Goal: Task Accomplishment & Management: Use online tool/utility

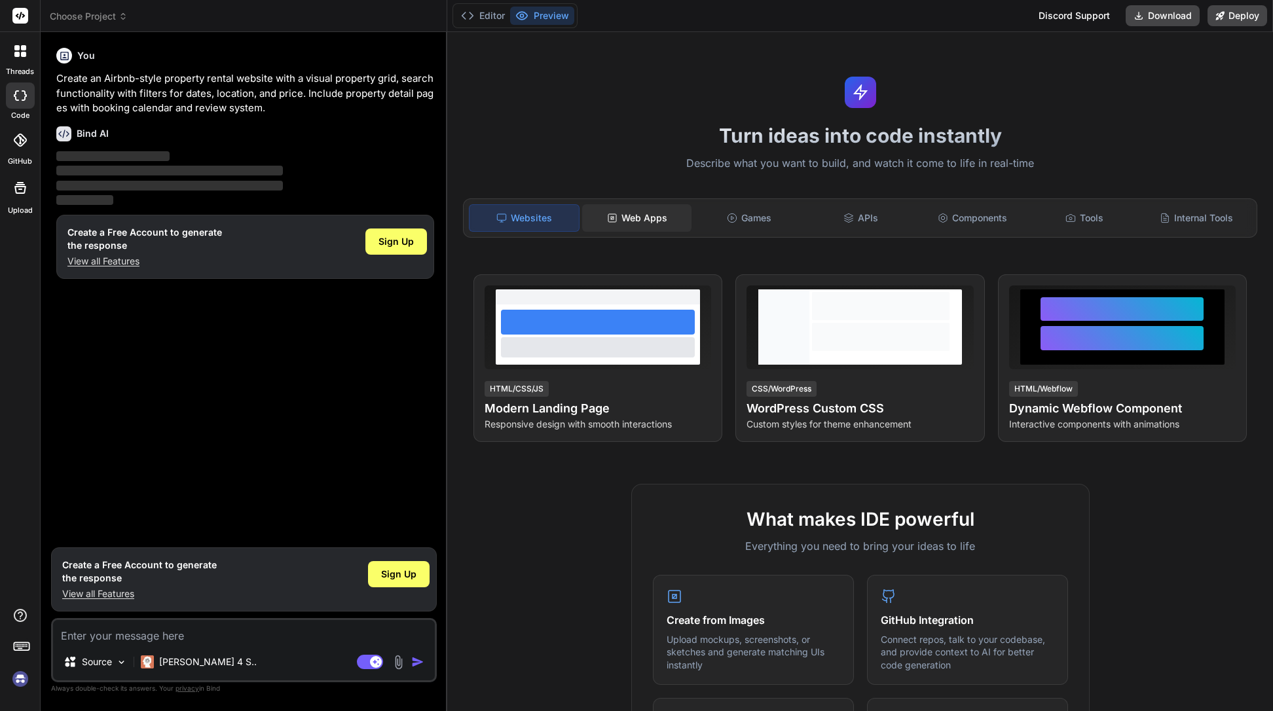
click at [628, 213] on div "Web Apps" at bounding box center [636, 217] width 109 height 27
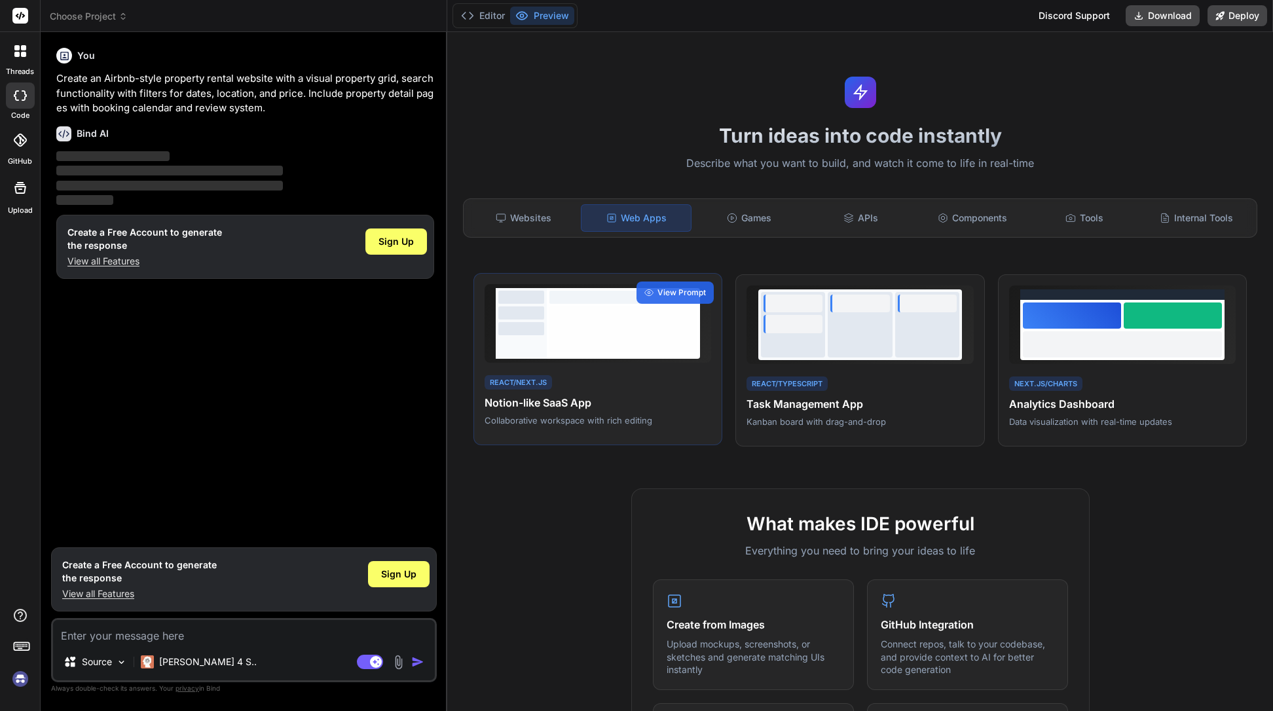
click at [602, 319] on div at bounding box center [623, 329] width 148 height 46
click at [413, 246] on span "Sign Up" at bounding box center [395, 241] width 35 height 13
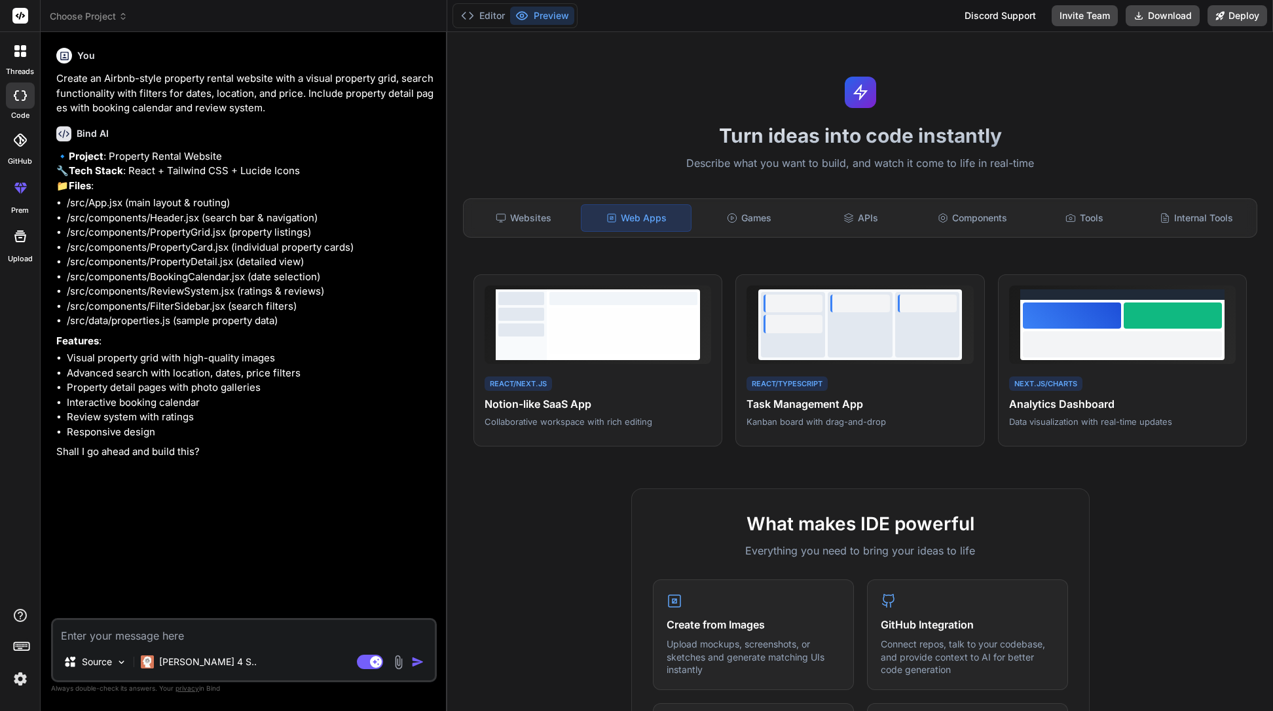
type textarea "x"
click at [550, 213] on div "Websites" at bounding box center [523, 217] width 109 height 27
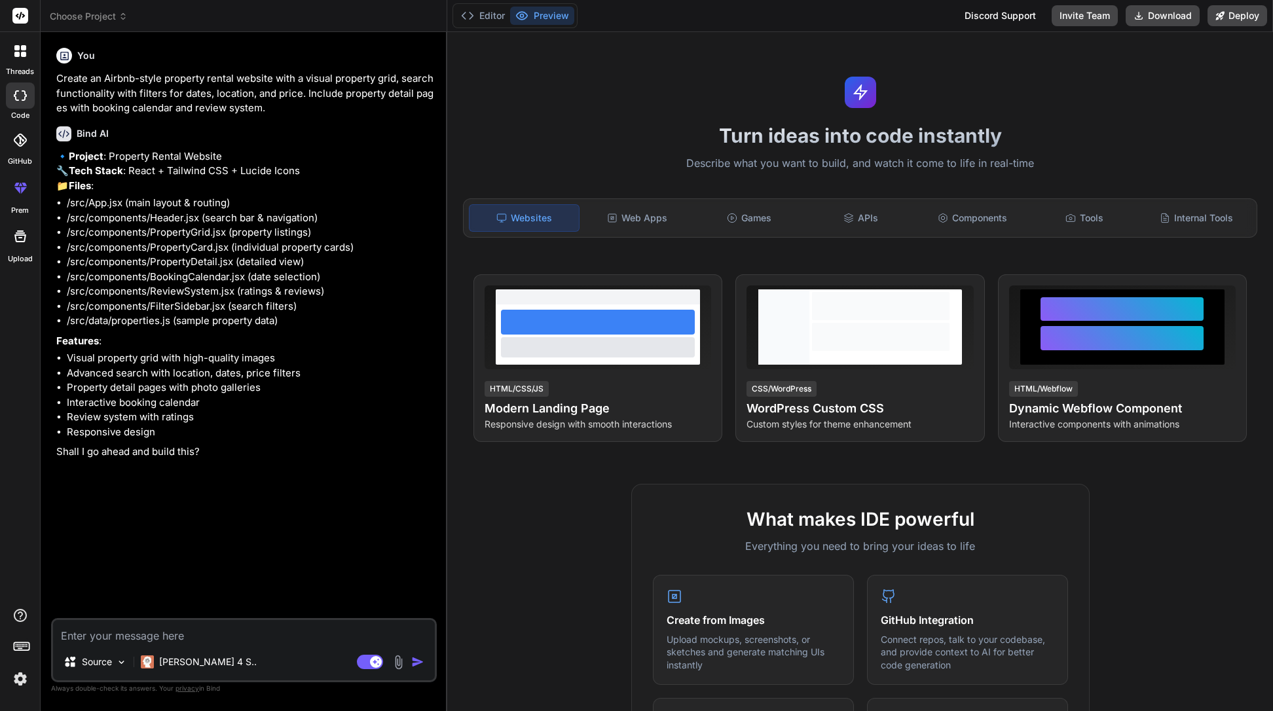
click at [185, 637] on textarea at bounding box center [244, 632] width 382 height 24
type textarea "y"
type textarea "x"
type textarea "ye"
type textarea "x"
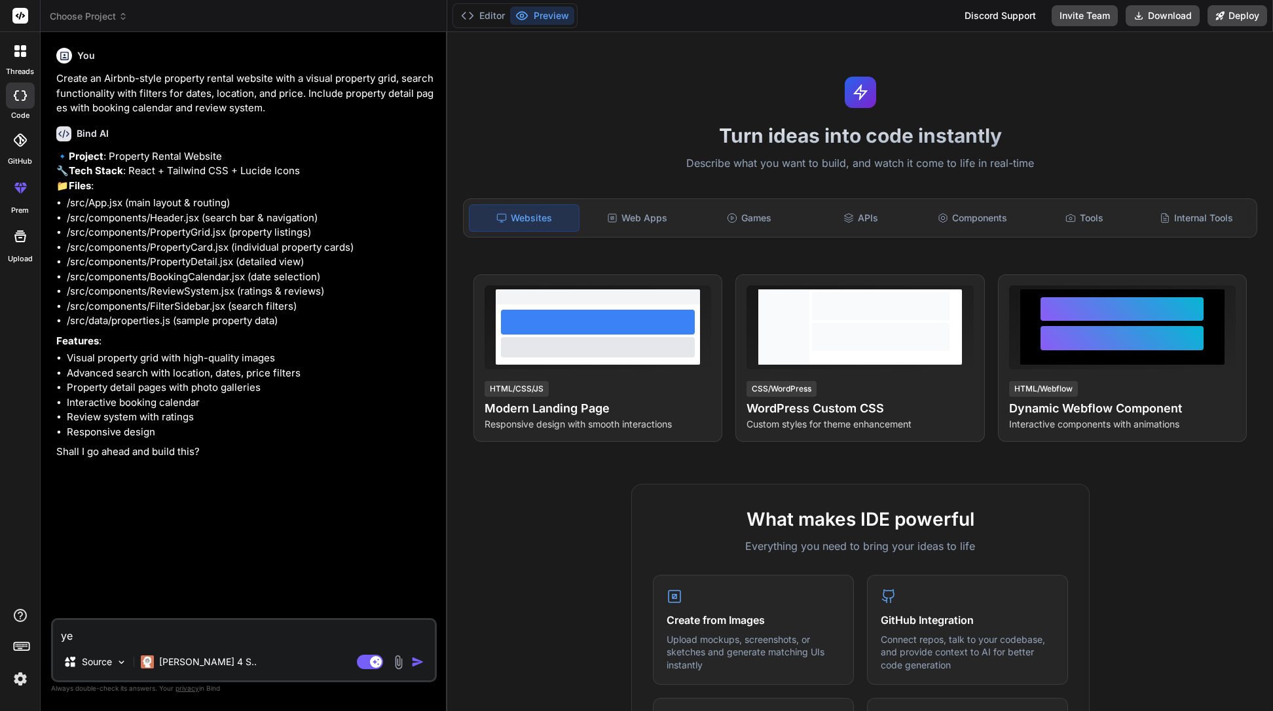
type textarea "yes"
type textarea "x"
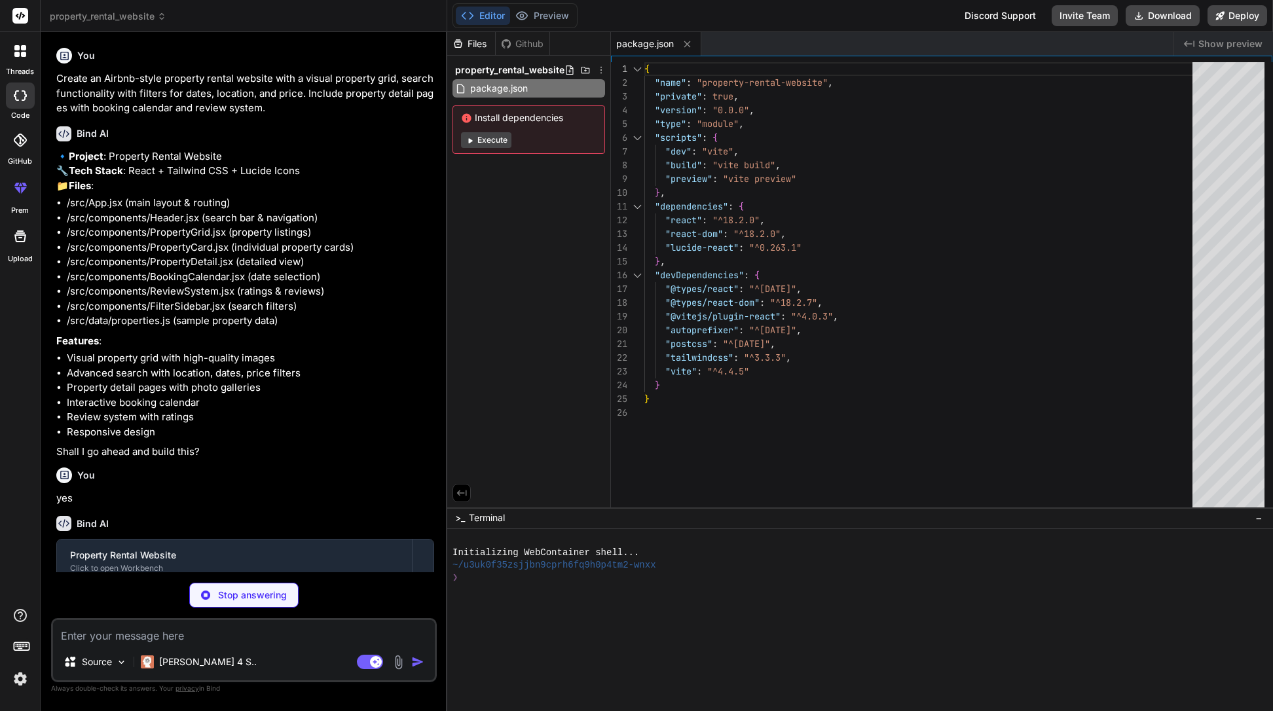
type textarea "x"
type textarea "<script type="module" src="/src/main.jsx"></script> </body> </html>"
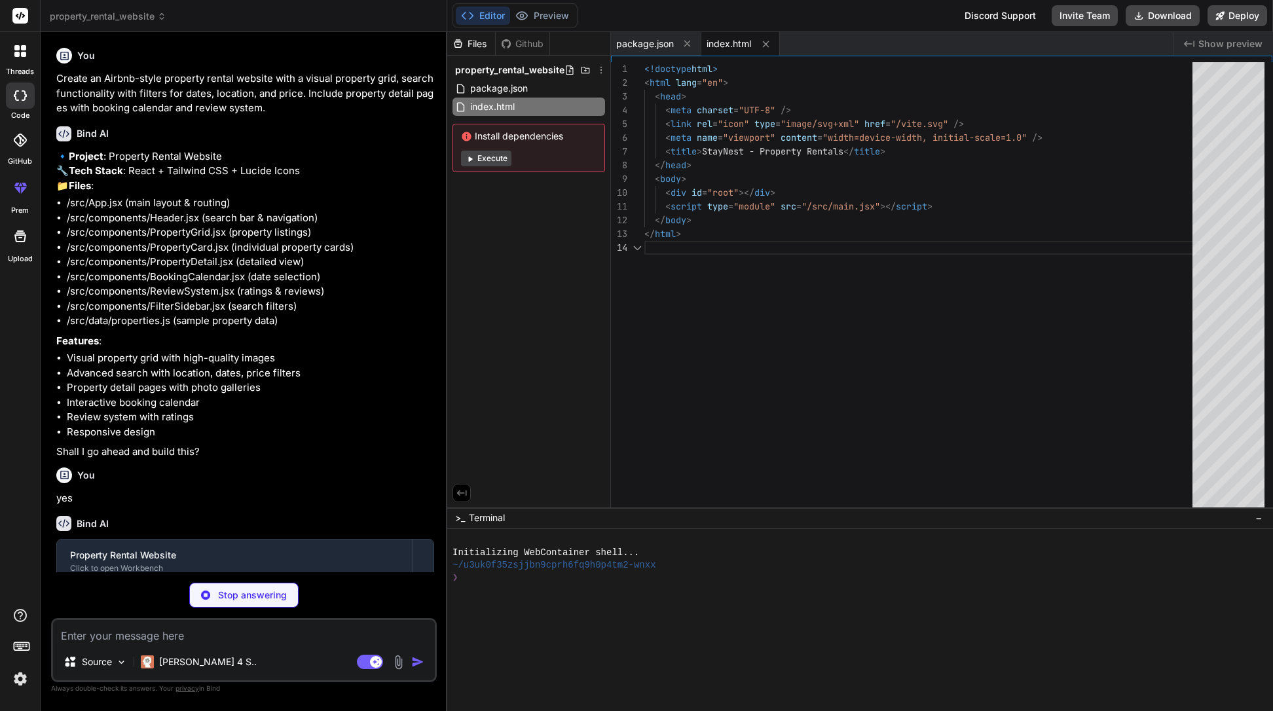
scroll to position [41, 0]
type textarea "x"
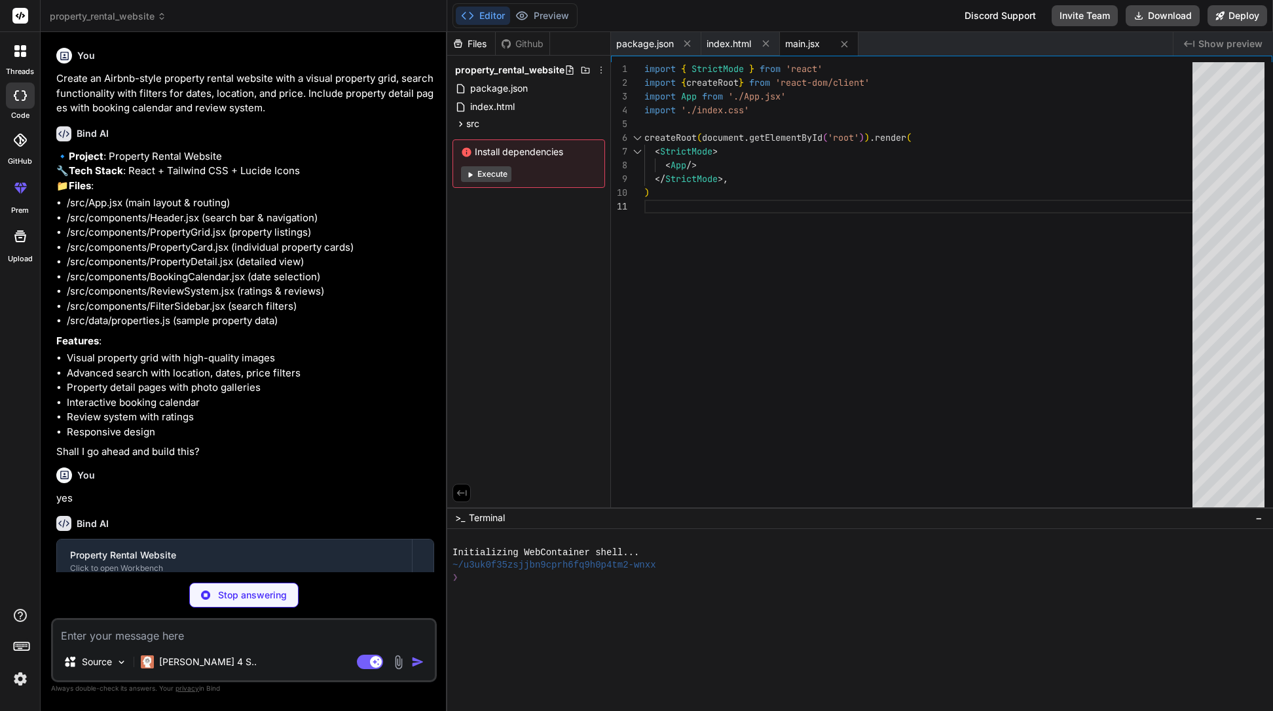
type textarea "x"
type textarea "} }"
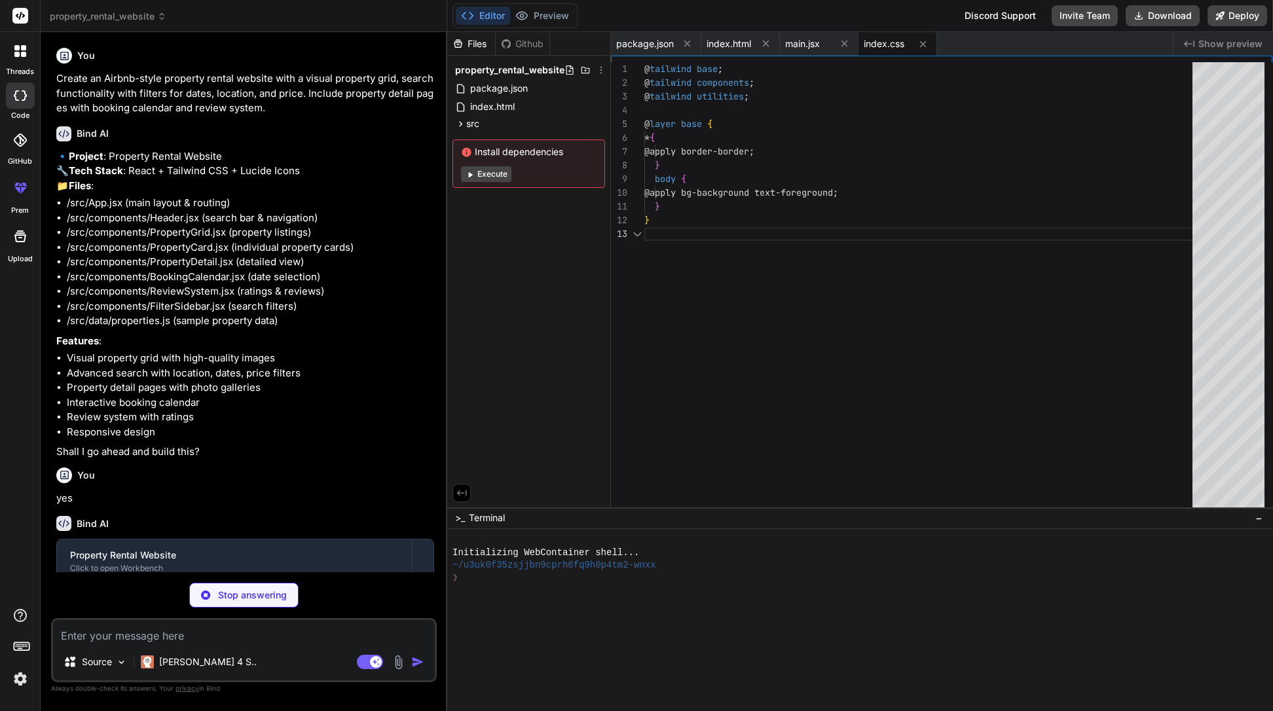
scroll to position [27, 0]
type textarea "x"
type textarea "}"
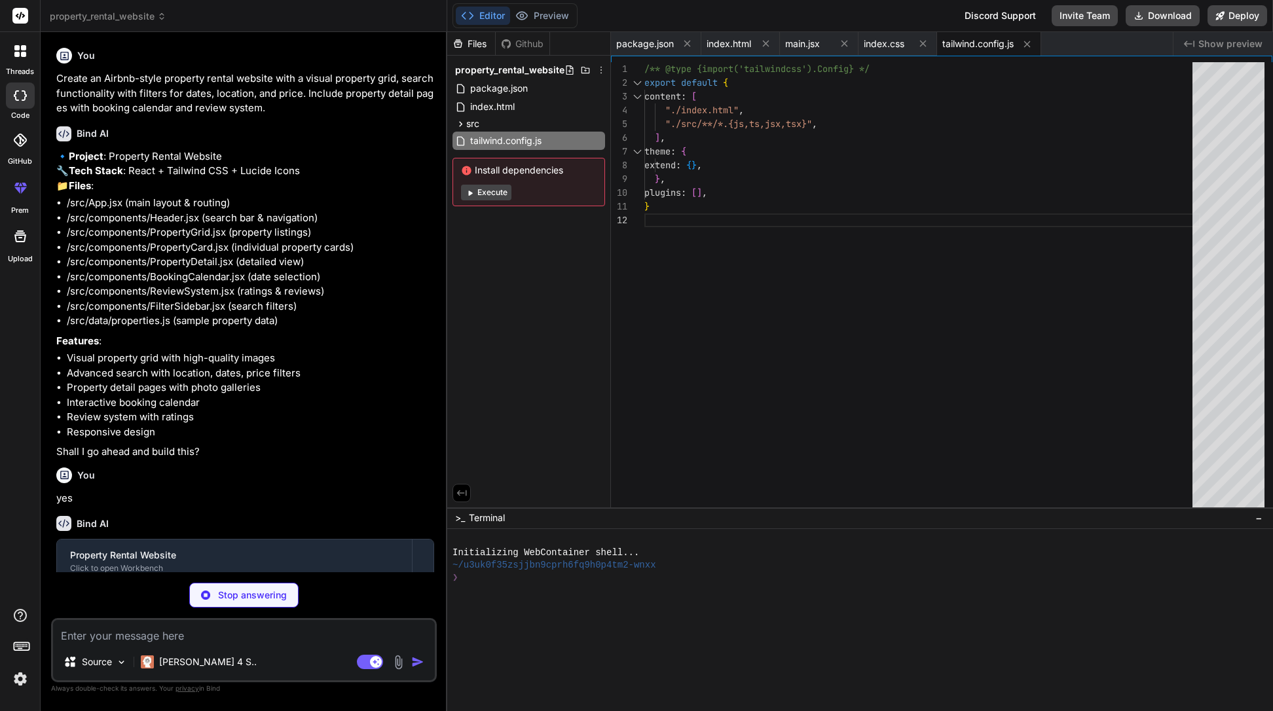
type textarea "x"
type textarea "export default { plugins: { tailwindcss: {}, autoprefixer: {}, }, }"
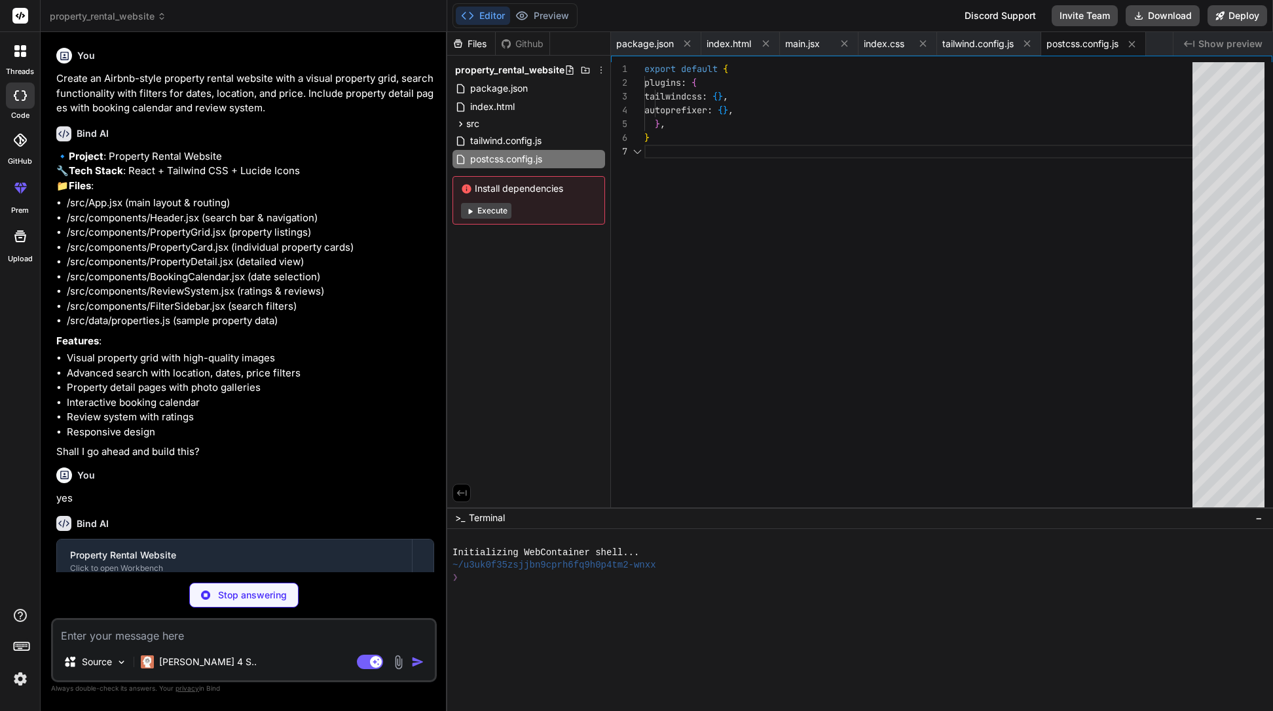
scroll to position [0, 64]
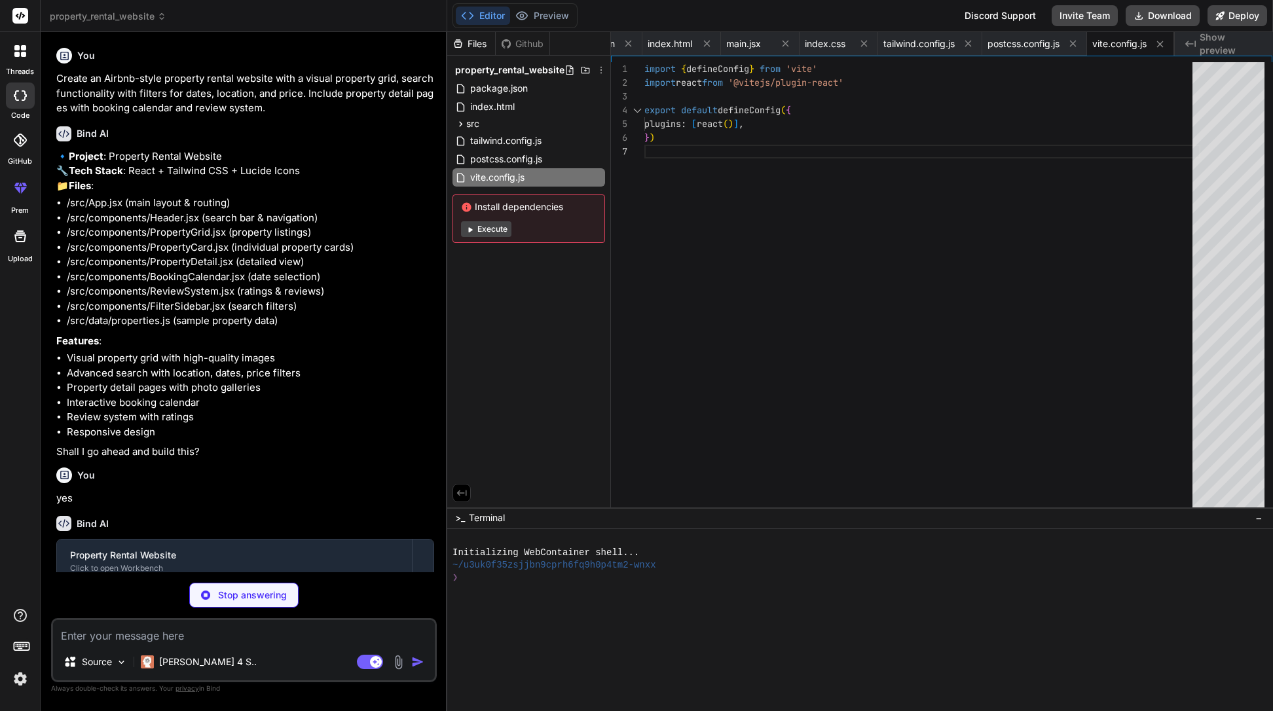
type textarea "x"
type textarea "q=80", rating: 4, comment: "Lovely historic property with great attention to de…"
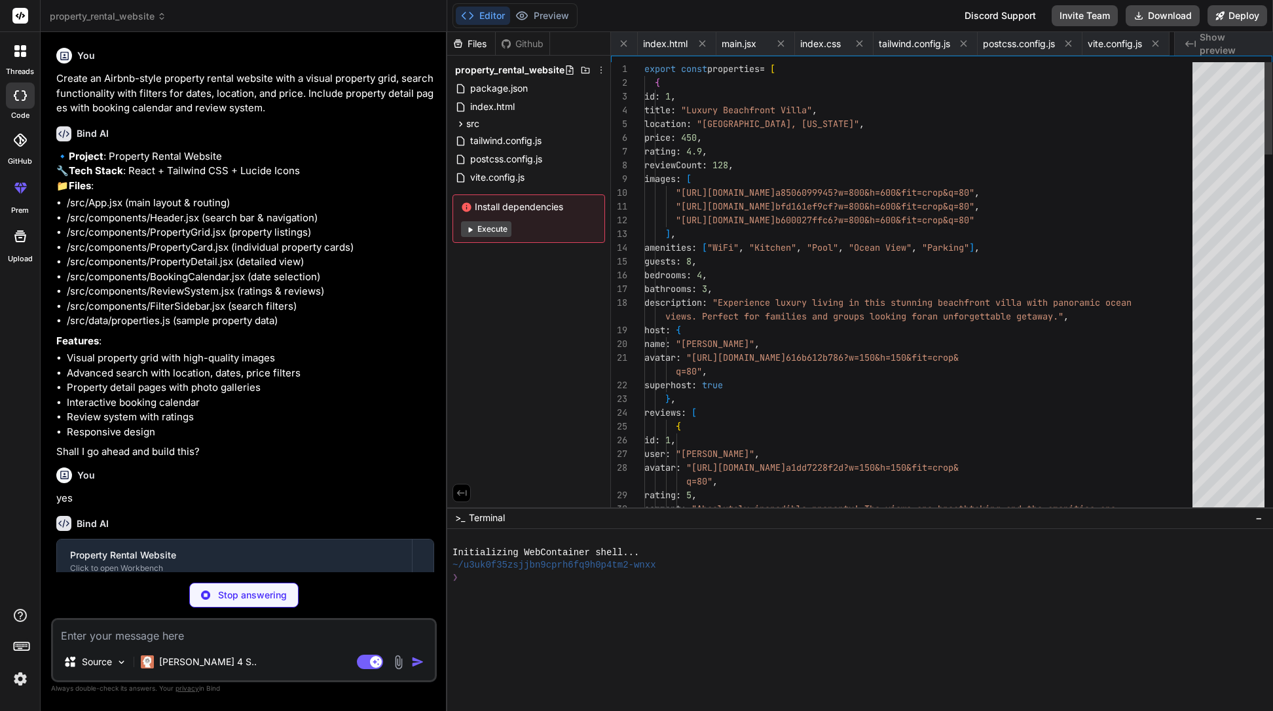
scroll to position [0, 150]
type textarea "x"
type textarea "export default App"
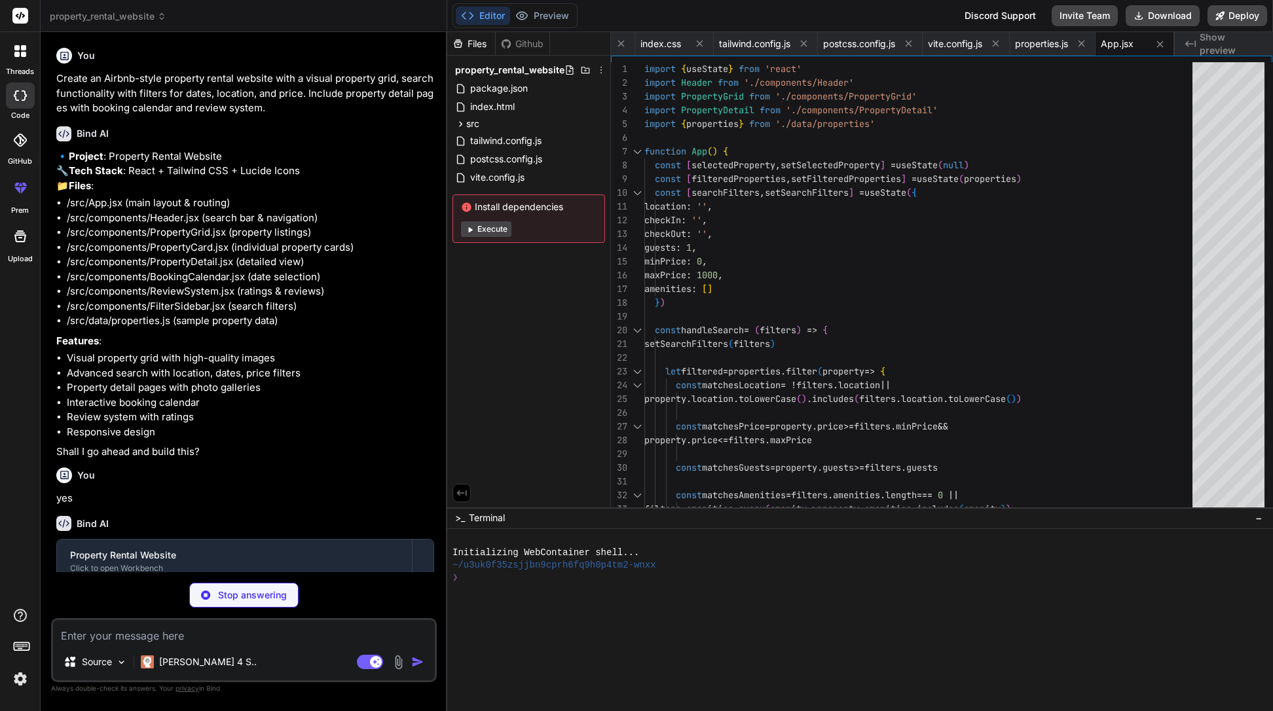
type textarea "x"
type textarea "}"
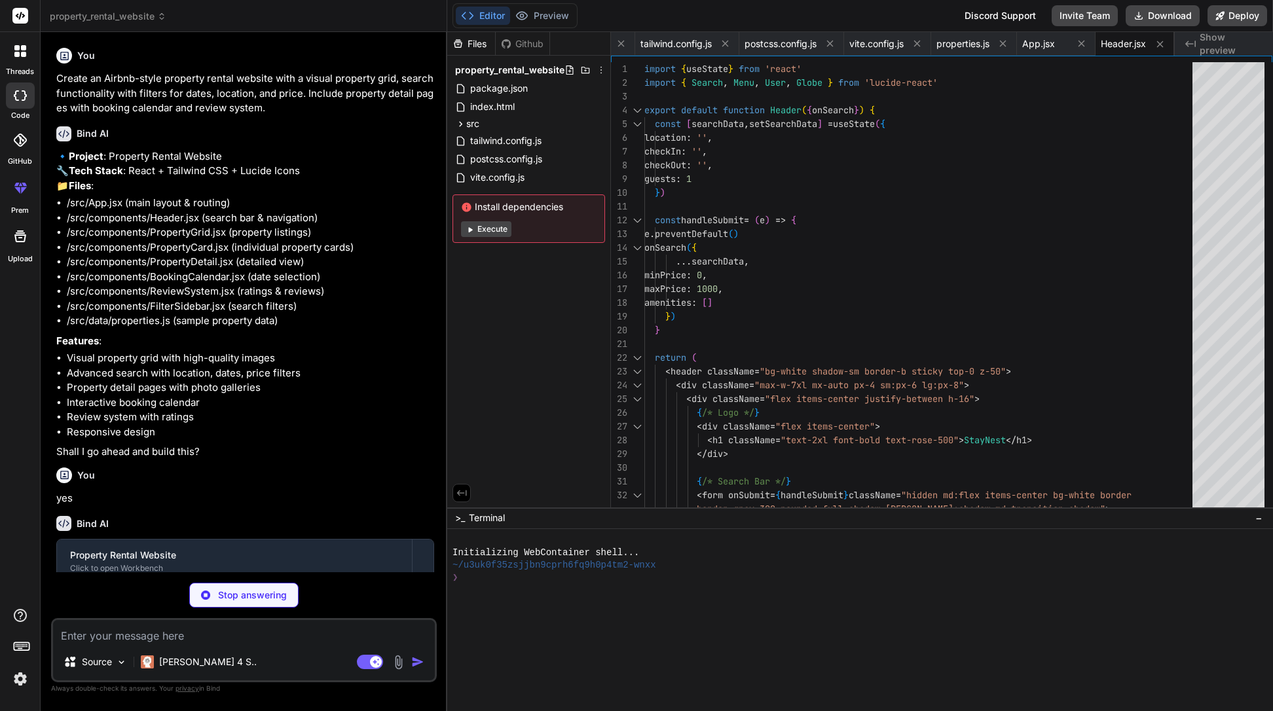
type textarea "x"
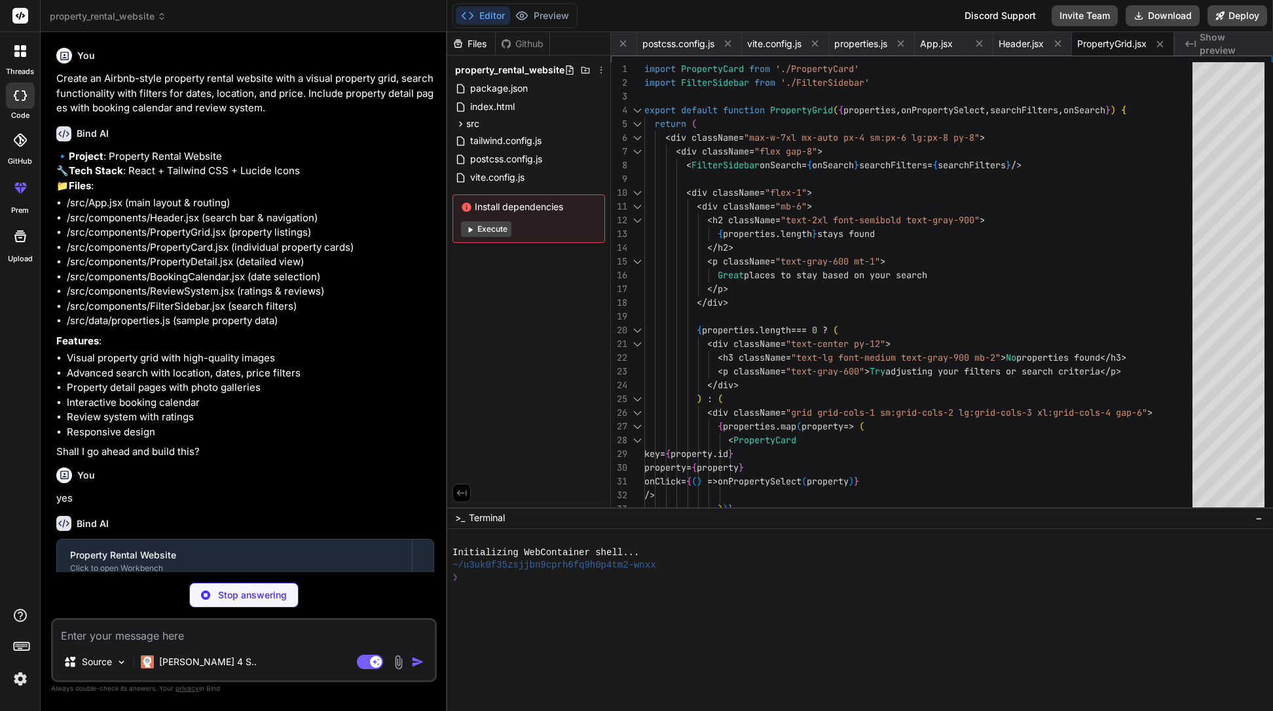
scroll to position [0, 516]
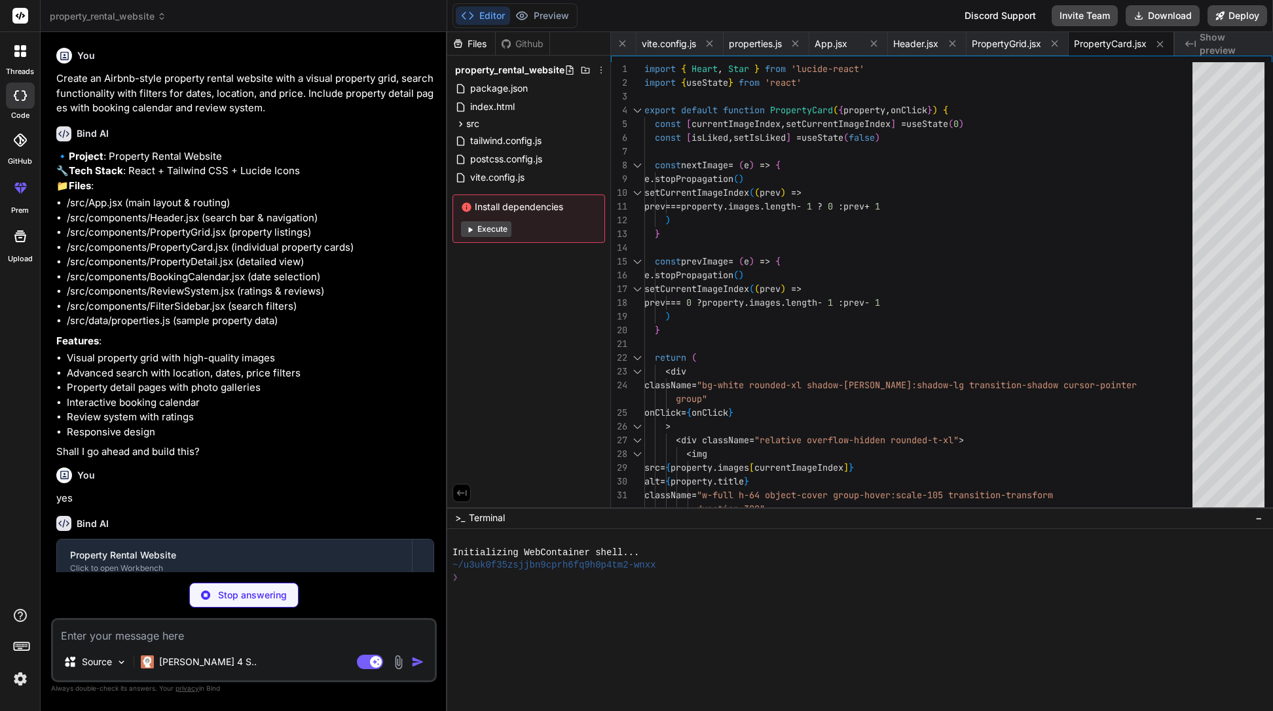
type textarea "x"
type textarea "</button> </div> </div> </div> </> ) }"
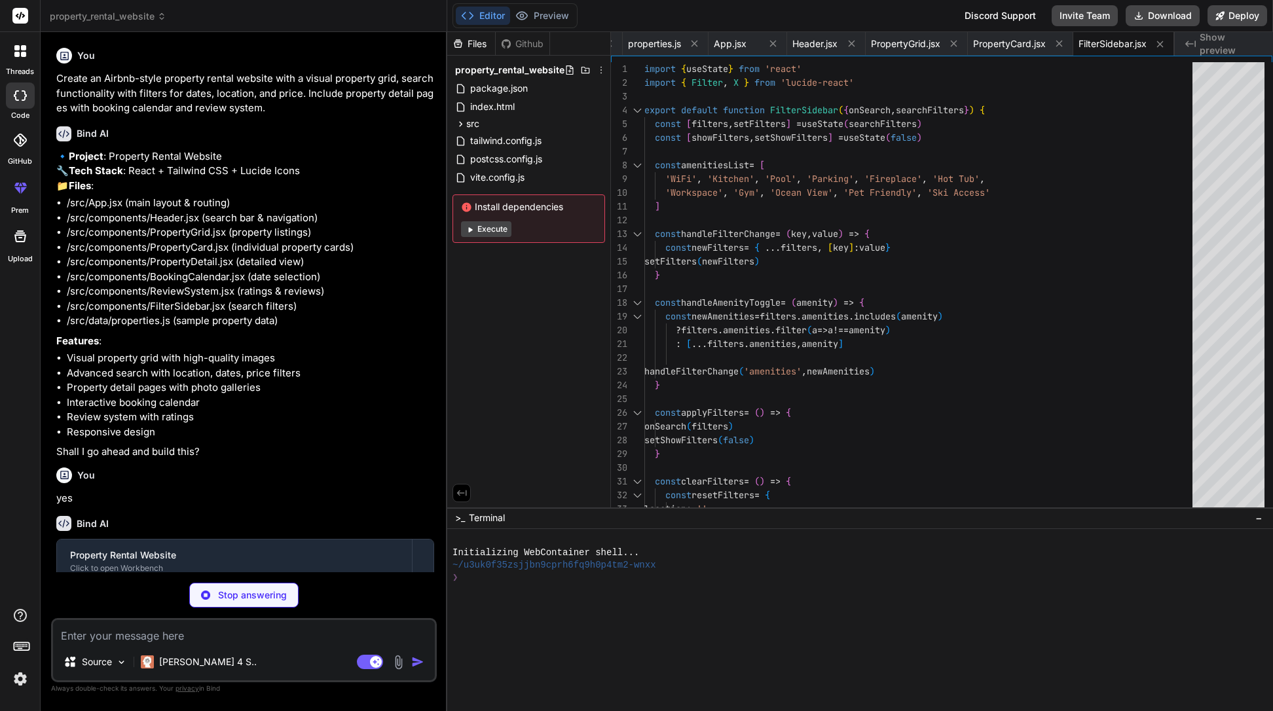
type textarea "x"
type textarea "}"
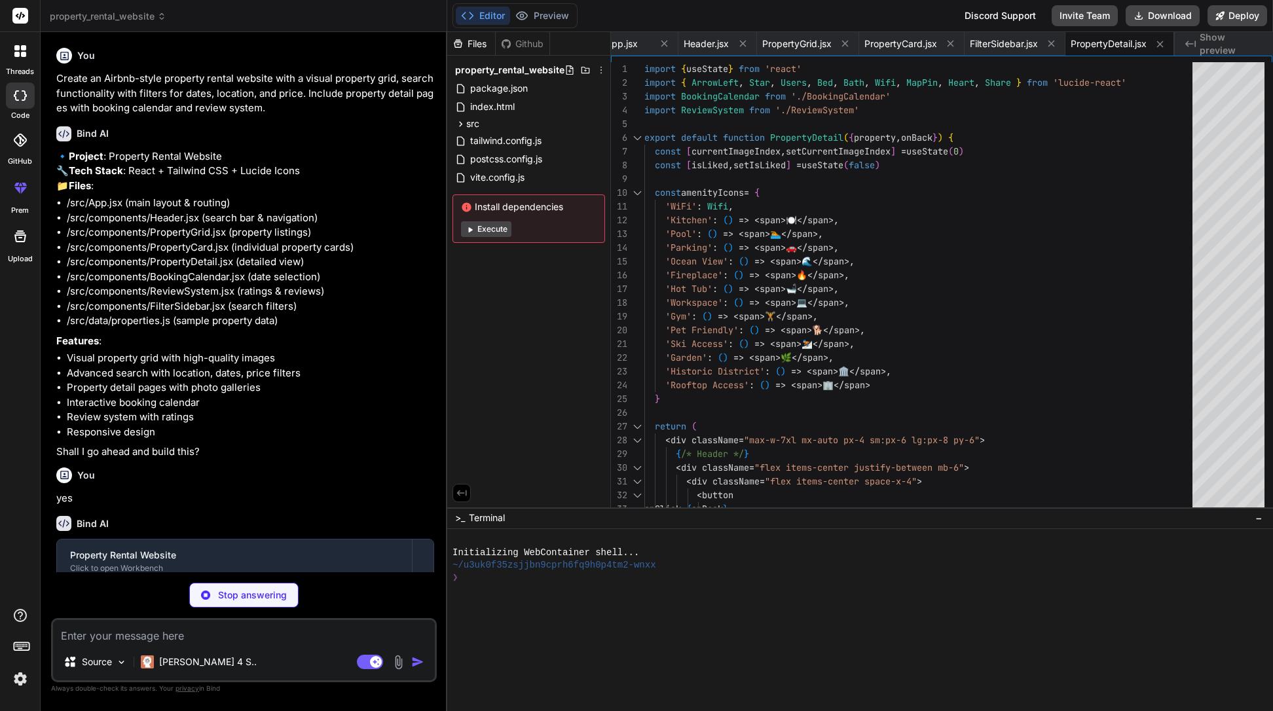
type textarea "x"
type textarea ") }"
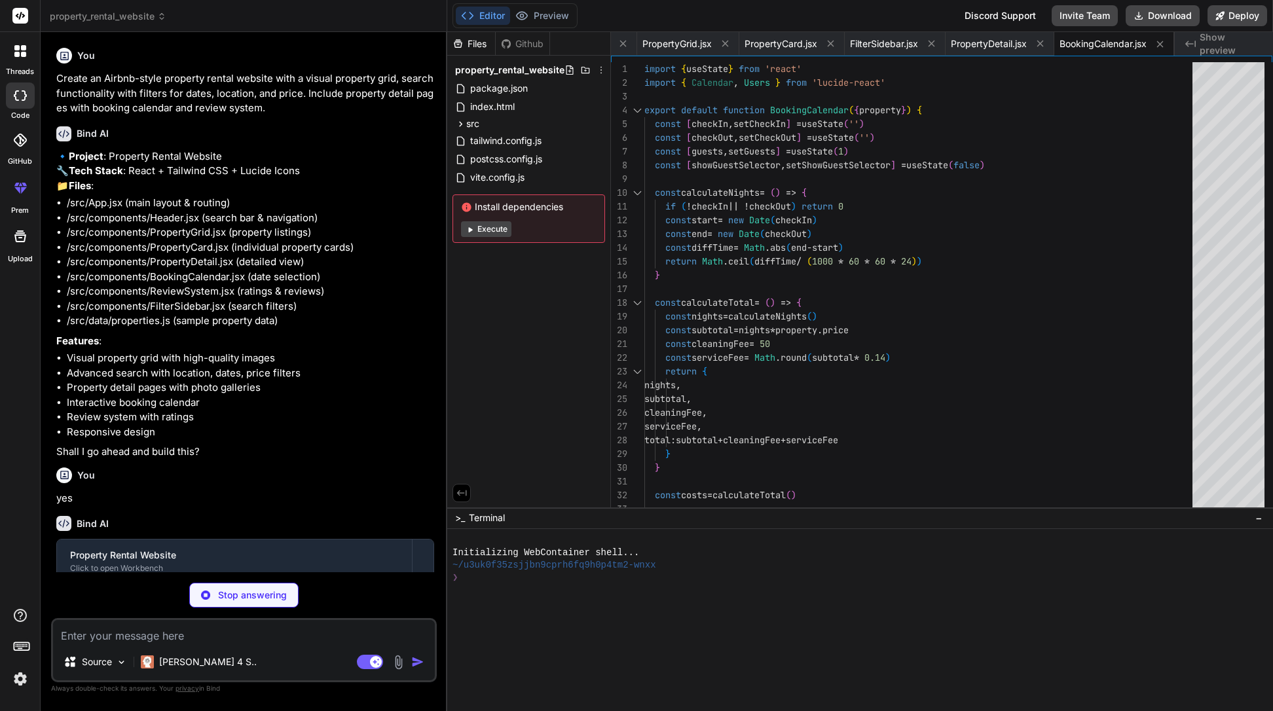
type textarea "x"
type textarea "className="border border-gray-300 px-6 py-3 rounded-lg hover:bg-gray-50 transit…"
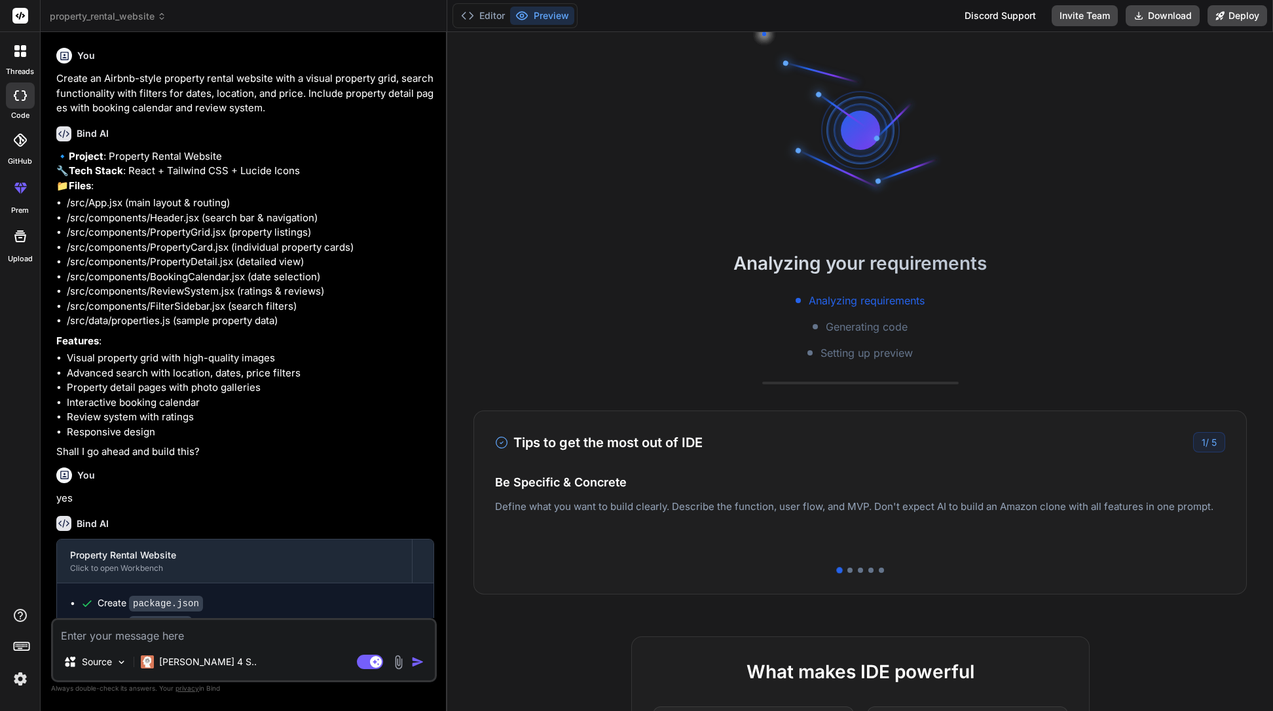
scroll to position [37, 0]
type textarea "x"
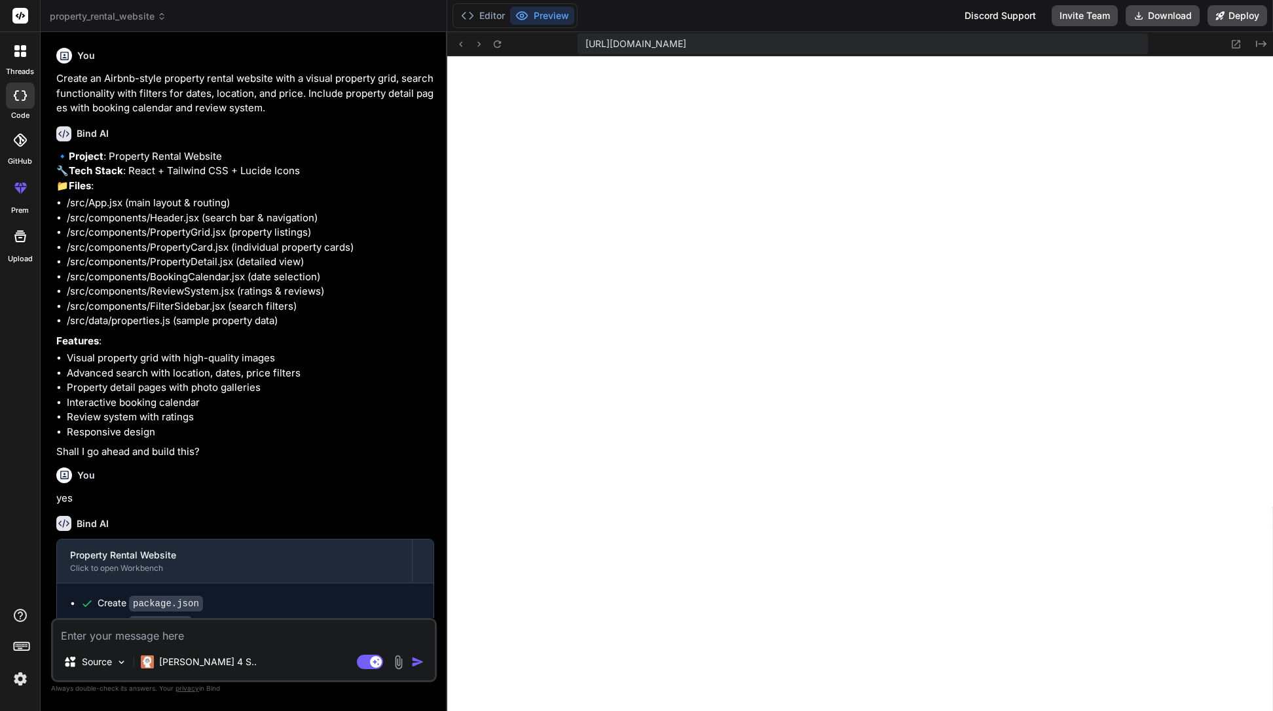
scroll to position [560, 0]
click at [551, 17] on button "Preview" at bounding box center [542, 16] width 64 height 18
click at [539, 14] on button "Preview" at bounding box center [542, 16] width 64 height 18
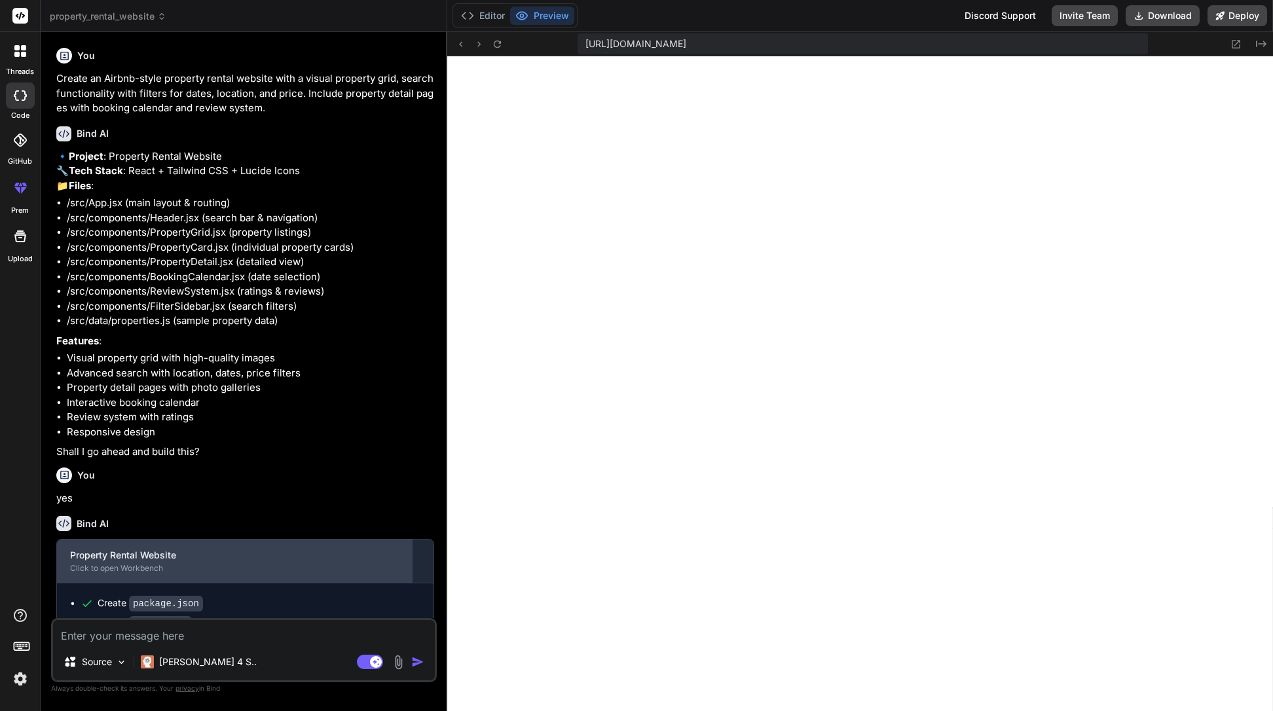
click at [82, 573] on div "Click to open Workbench" at bounding box center [234, 568] width 329 height 10
click at [112, 562] on div "Property Rental Website" at bounding box center [234, 555] width 329 height 13
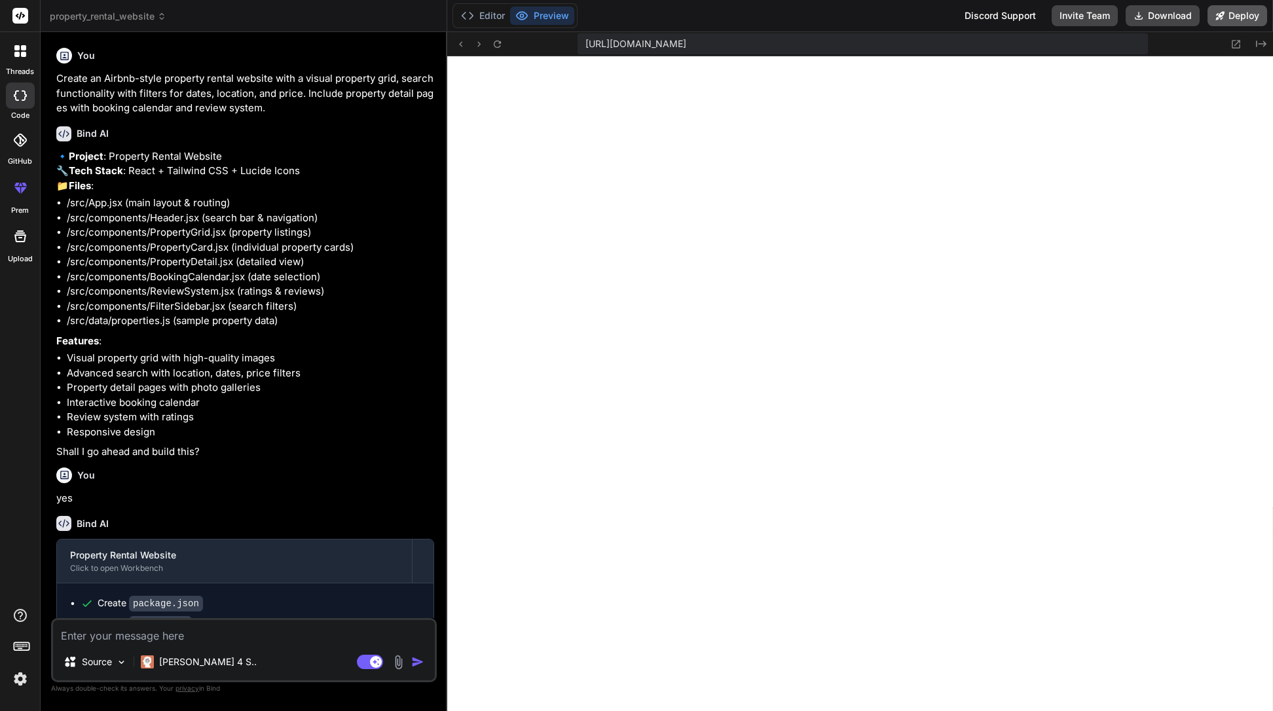
click at [1239, 22] on button "Deploy" at bounding box center [1237, 15] width 60 height 21
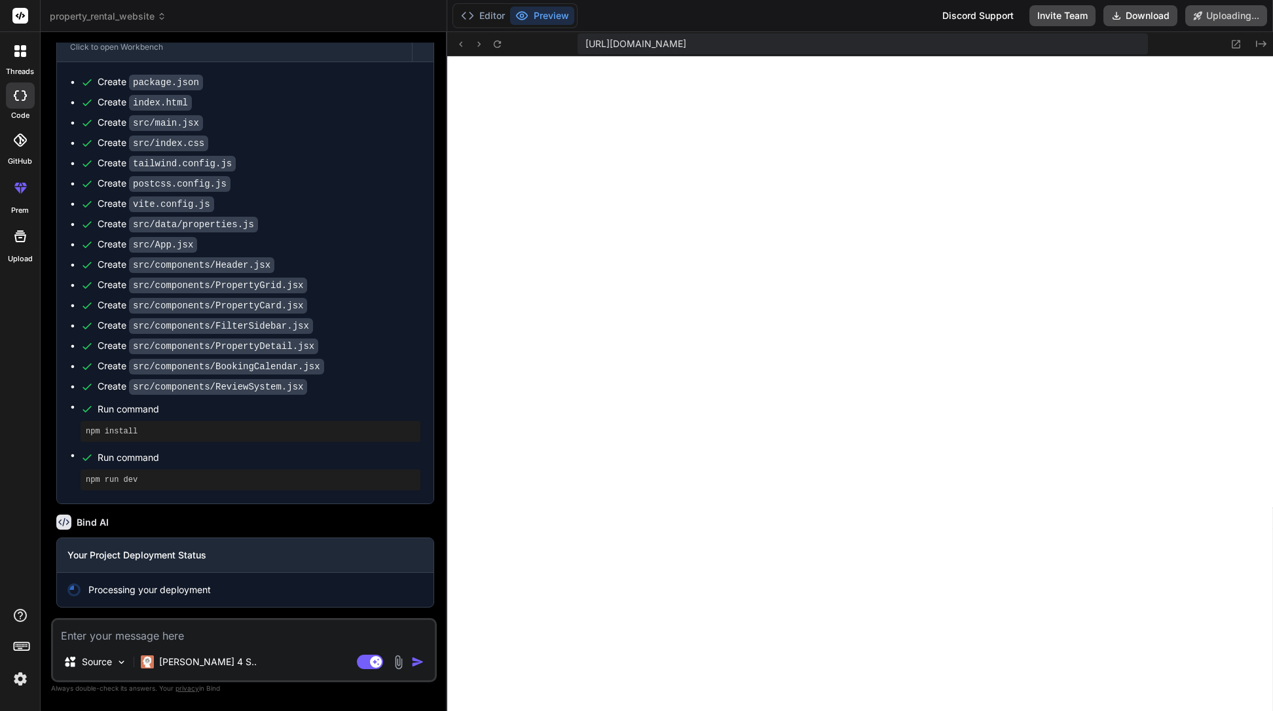
scroll to position [545, 0]
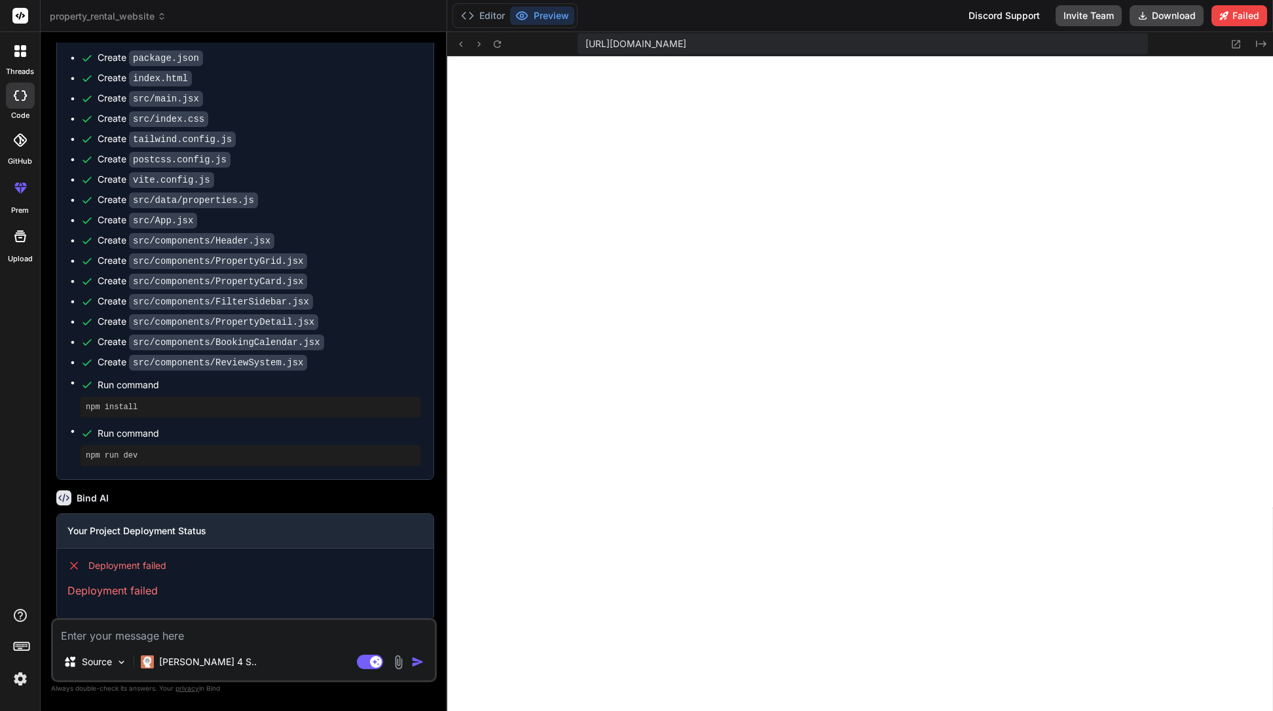
click at [105, 443] on div "Run command" at bounding box center [259, 433] width 323 height 18
click at [103, 443] on div "Run command" at bounding box center [259, 433] width 323 height 18
click at [546, 22] on button "Preview" at bounding box center [542, 16] width 64 height 18
click at [545, 16] on button "Preview" at bounding box center [542, 16] width 64 height 18
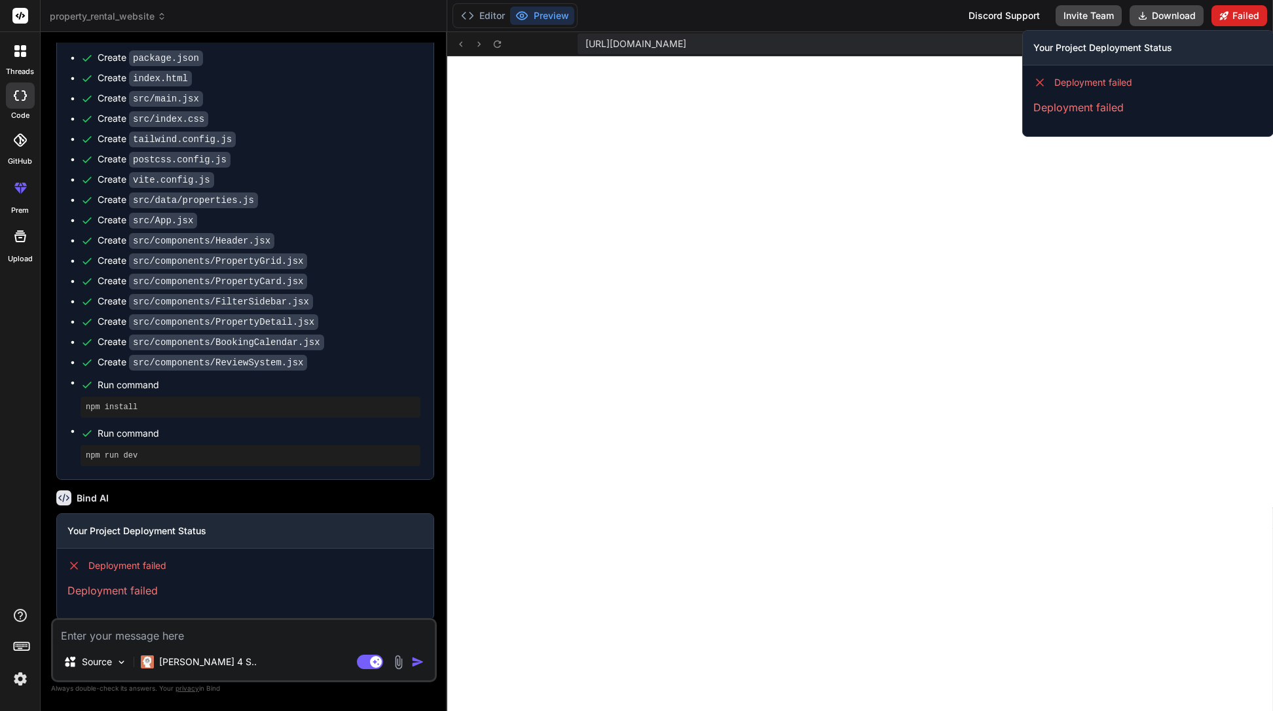
click at [1231, 9] on button "Failed" at bounding box center [1239, 15] width 56 height 21
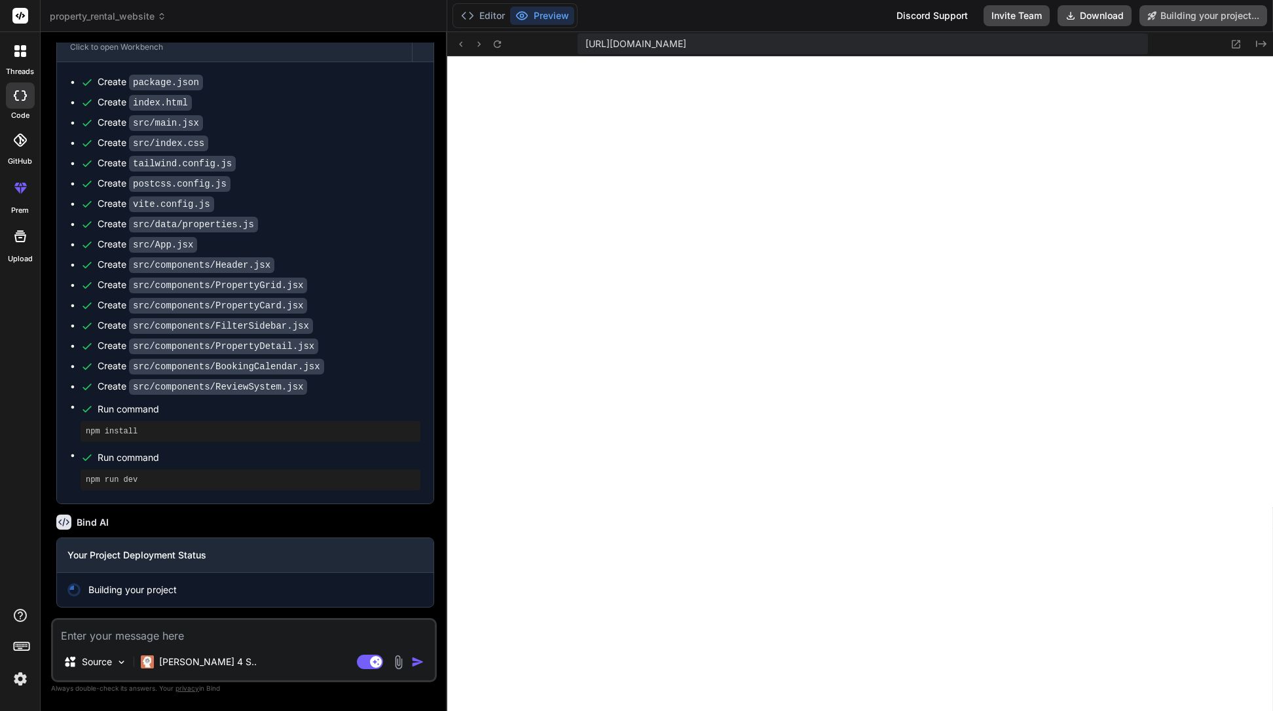
type textarea "x"
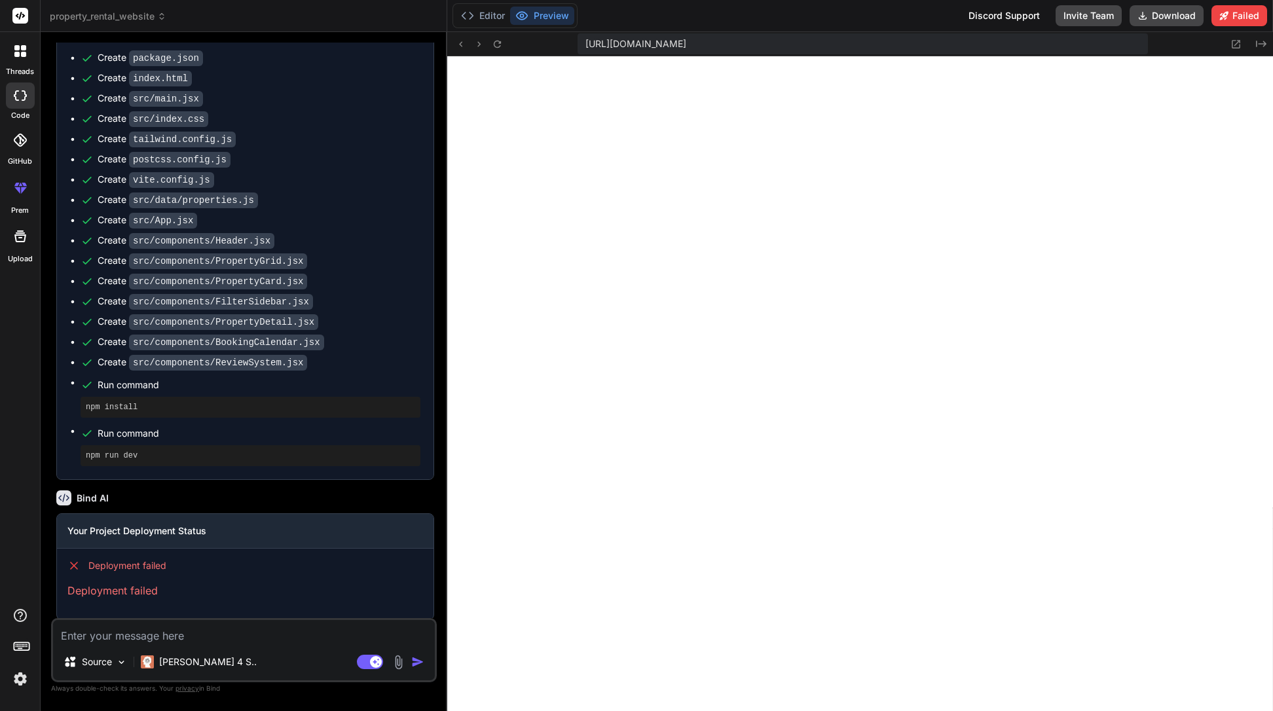
click at [22, 16] on icon at bounding box center [21, 16] width 10 height 8
click at [15, 9] on rect at bounding box center [20, 16] width 16 height 16
click at [16, 50] on icon at bounding box center [16, 47] width 5 height 5
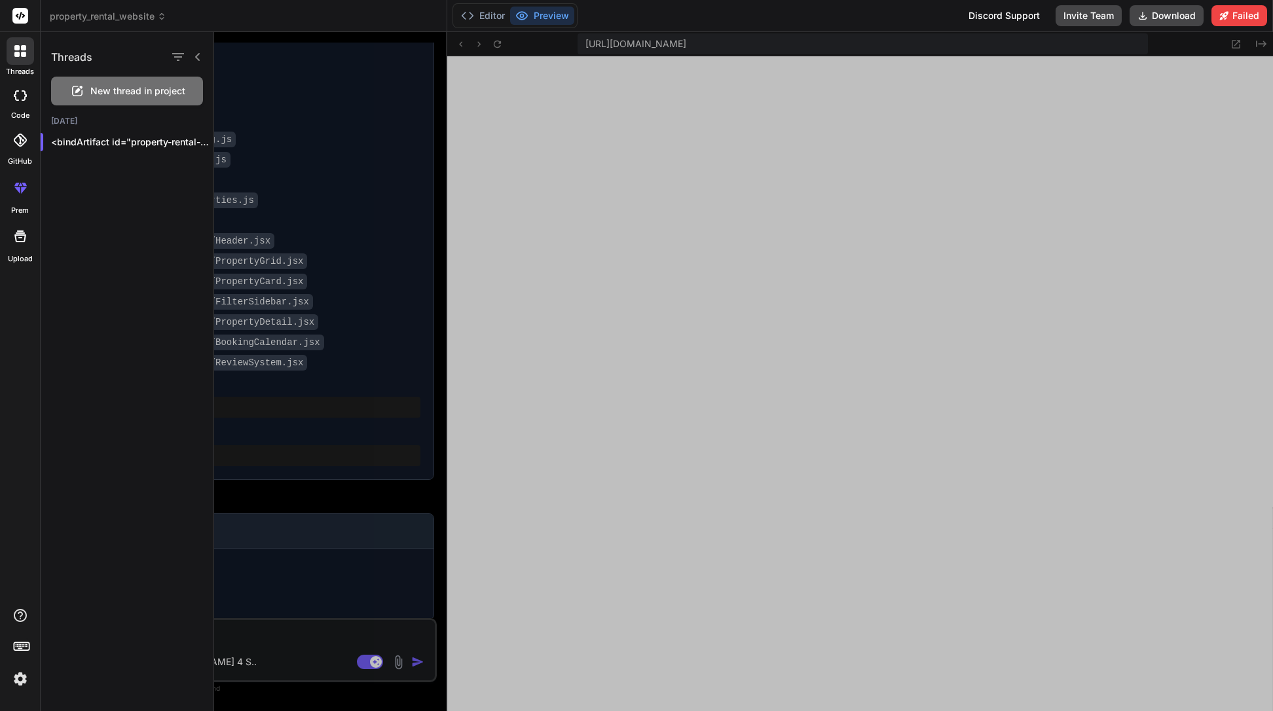
click at [26, 11] on rect at bounding box center [20, 16] width 16 height 16
click at [17, 18] on rect at bounding box center [20, 16] width 16 height 16
click at [19, 52] on icon at bounding box center [20, 51] width 12 height 12
click at [611, 39] on div at bounding box center [743, 371] width 1059 height 679
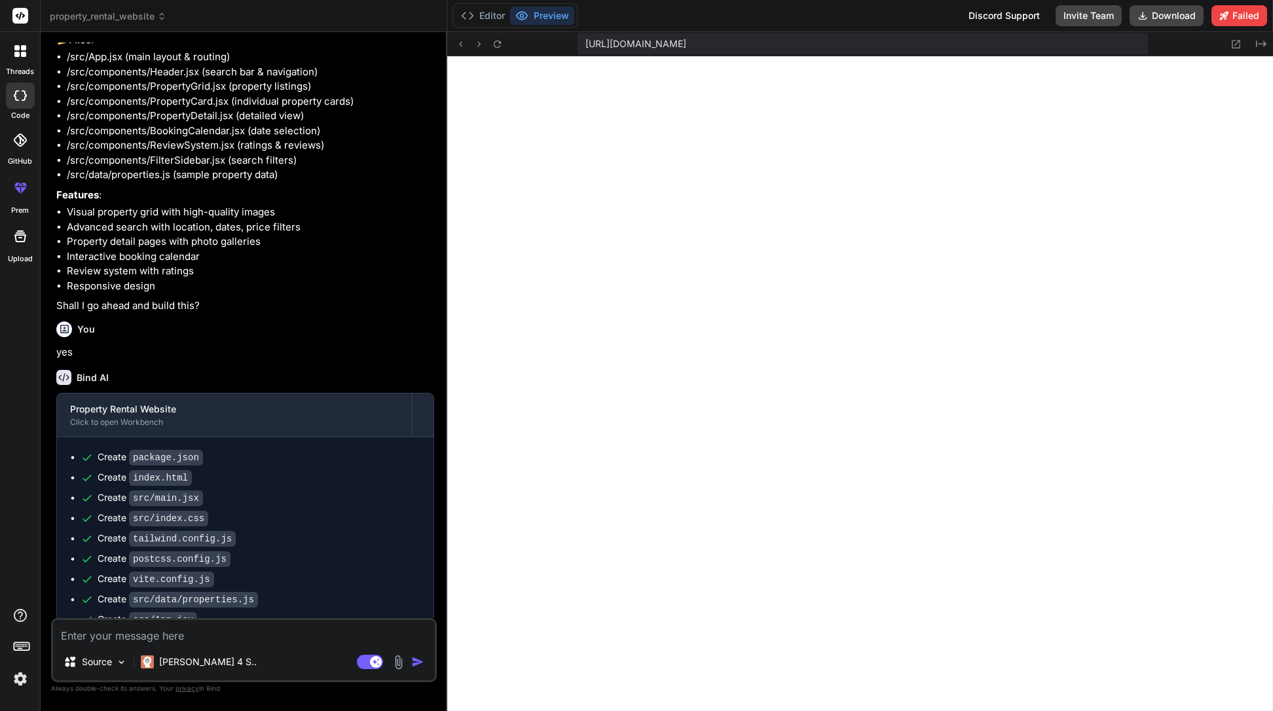
scroll to position [0, 0]
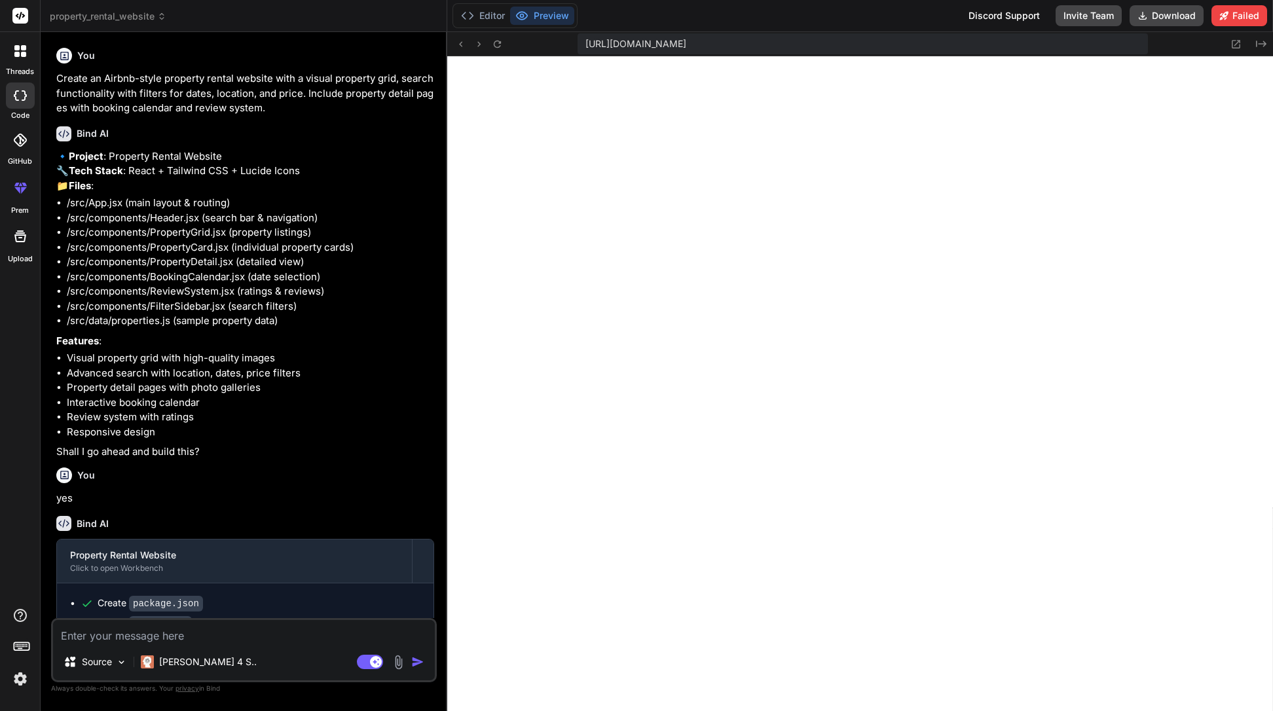
click at [258, 102] on p "Create an Airbnb-style property rental website with a visual property grid, sea…" at bounding box center [245, 93] width 378 height 45
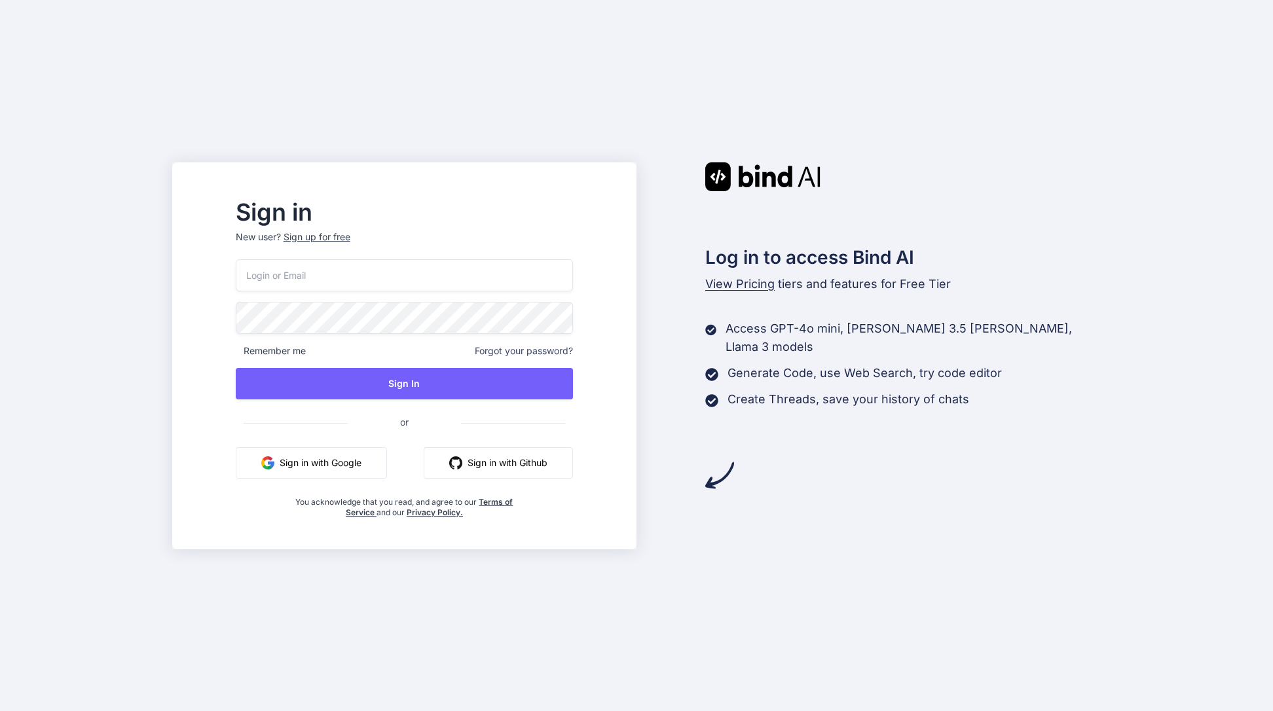
click at [358, 465] on button "Sign in with Google" at bounding box center [311, 462] width 151 height 31
